Goal: Task Accomplishment & Management: Complete application form

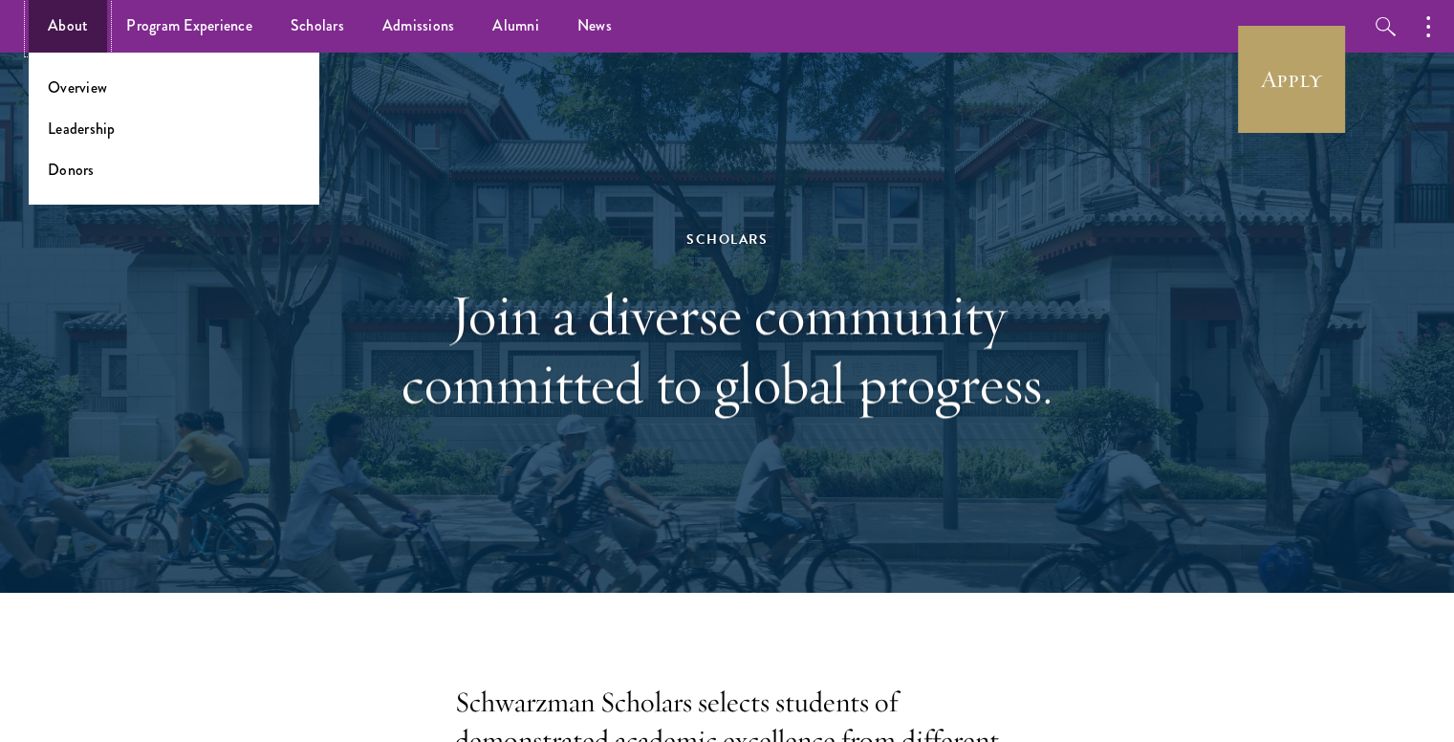
click at [55, 23] on link "About" at bounding box center [68, 26] width 78 height 53
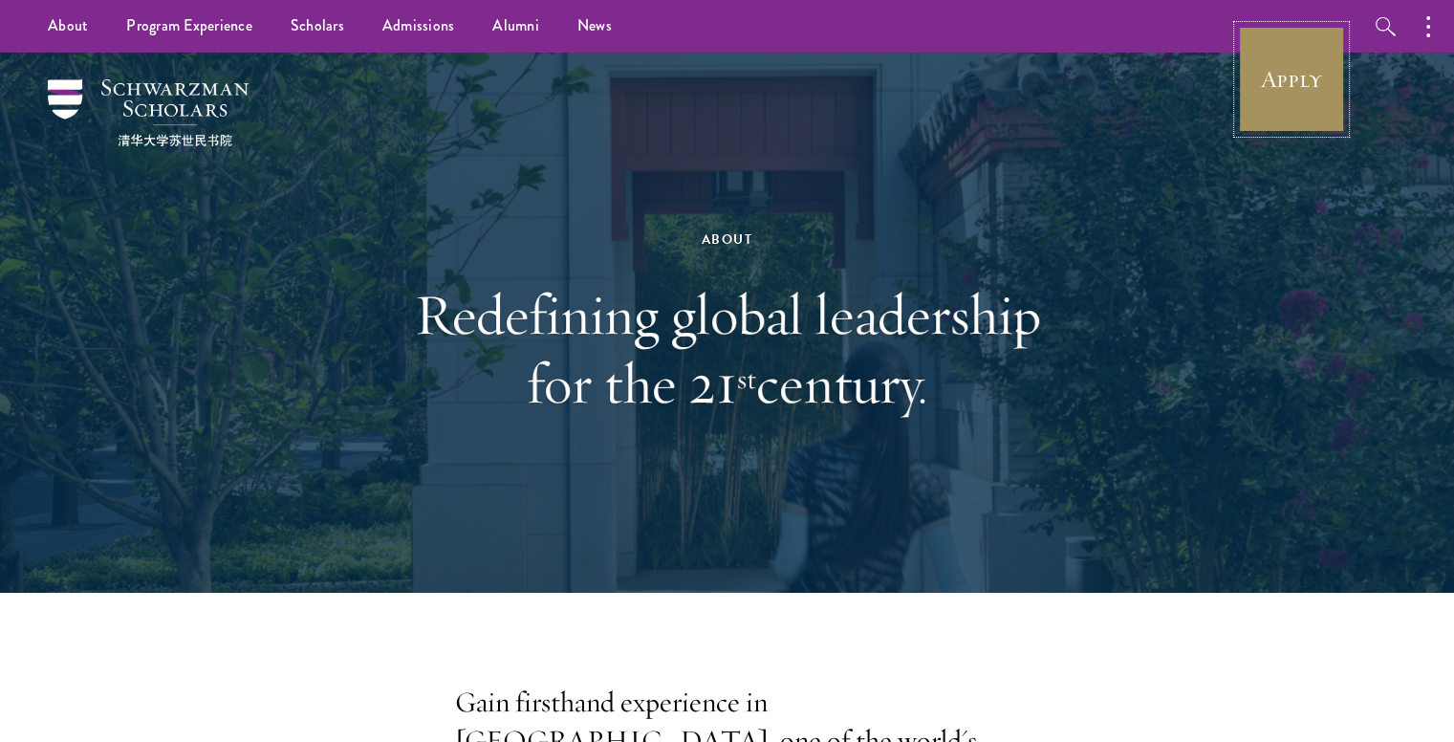
click at [1288, 81] on link "Apply" at bounding box center [1291, 79] width 107 height 107
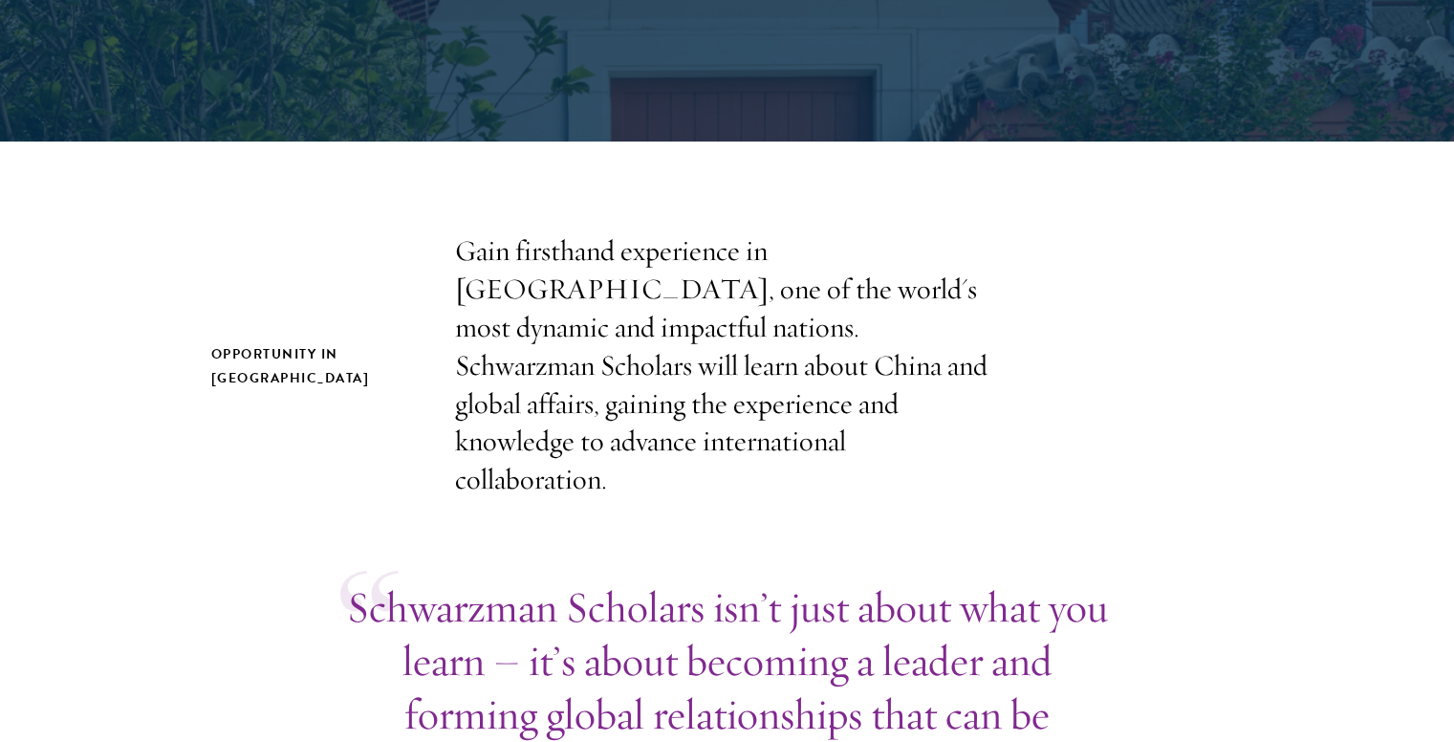
scroll to position [468, 0]
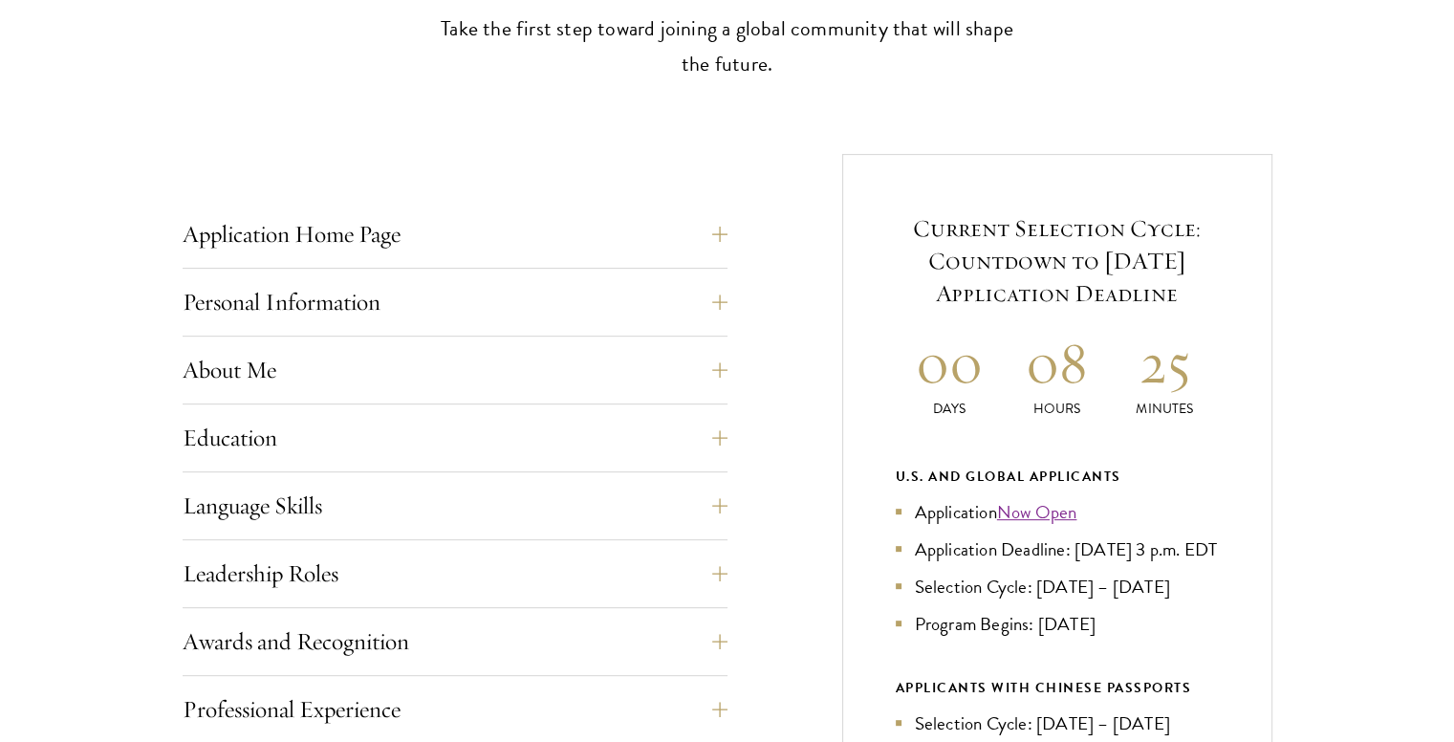
scroll to position [623, 0]
